Goal: Book appointment/travel/reservation

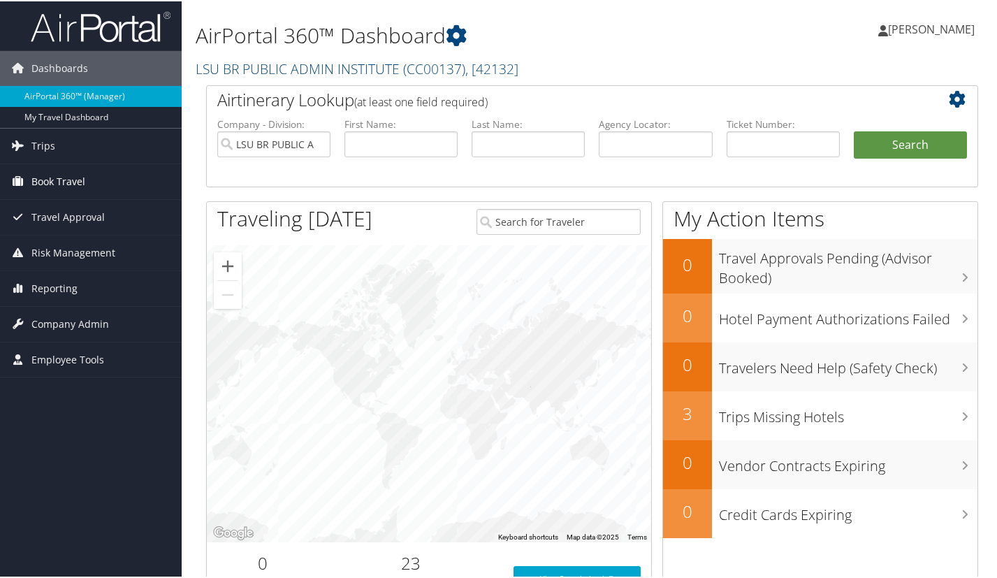
click at [90, 188] on link "Book Travel" at bounding box center [91, 180] width 182 height 35
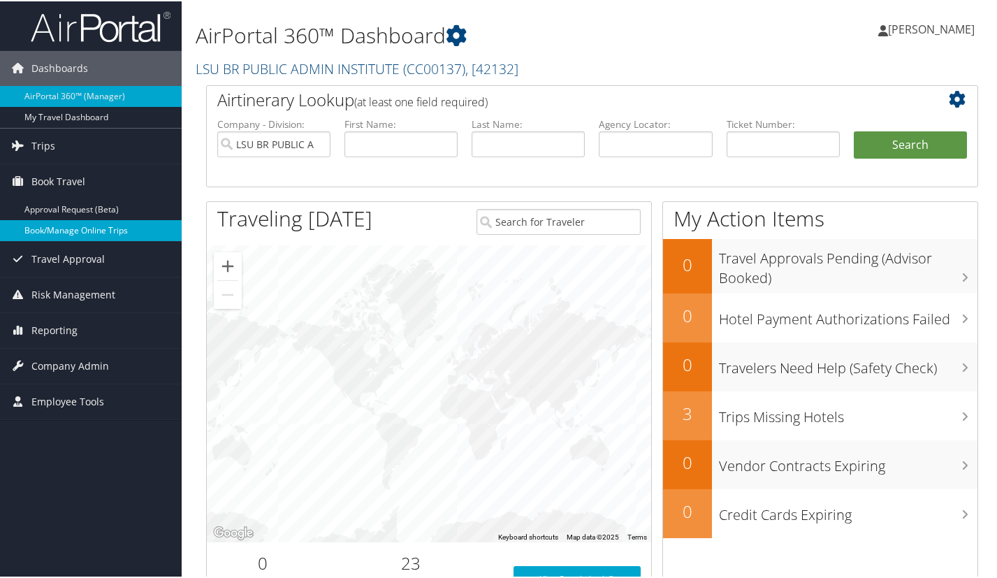
click at [94, 228] on link "Book/Manage Online Trips" at bounding box center [91, 229] width 182 height 21
click at [949, 20] on span "[PERSON_NAME]" at bounding box center [931, 27] width 87 height 15
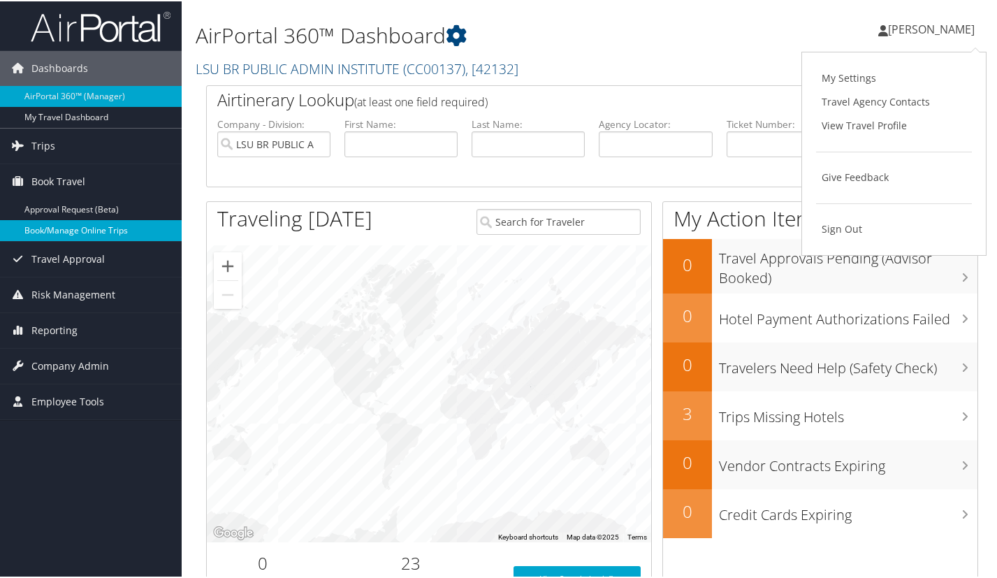
click at [80, 231] on link "Book/Manage Online Trips" at bounding box center [91, 229] width 182 height 21
